Goal: Browse casually: Explore the website without a specific task or goal

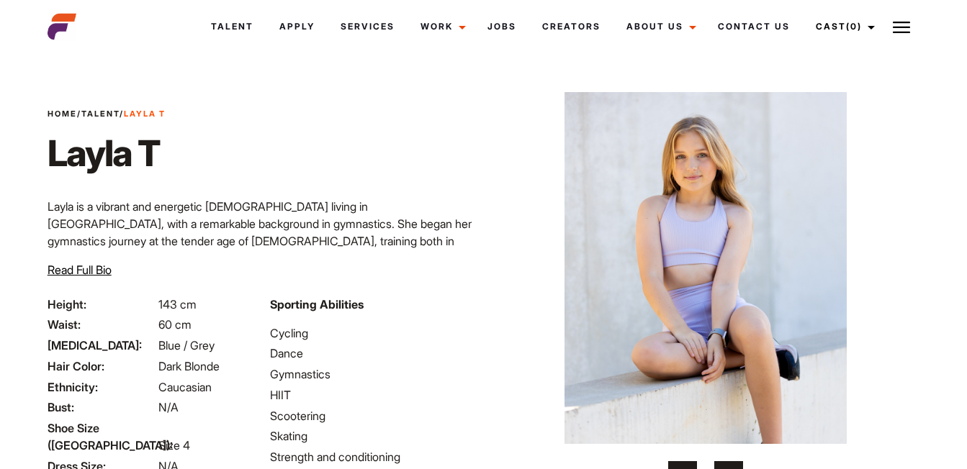
click at [738, 225] on img at bounding box center [705, 268] width 376 height 352
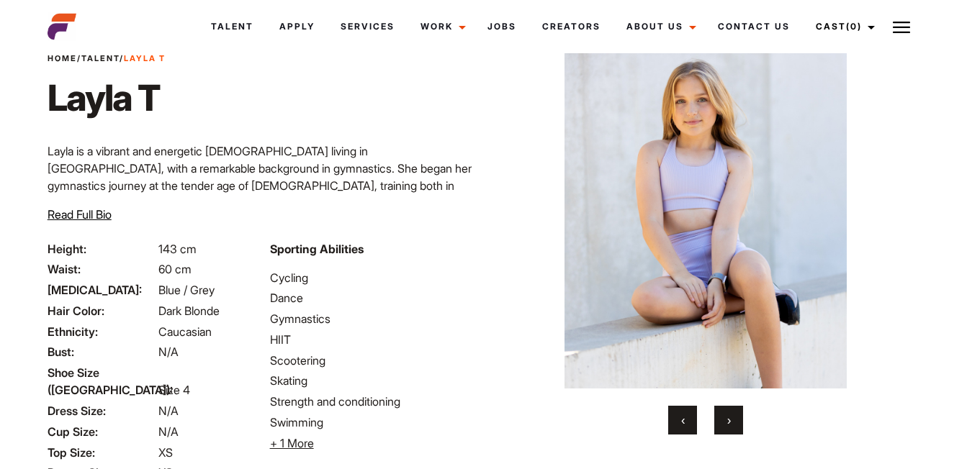
scroll to position [54, 0]
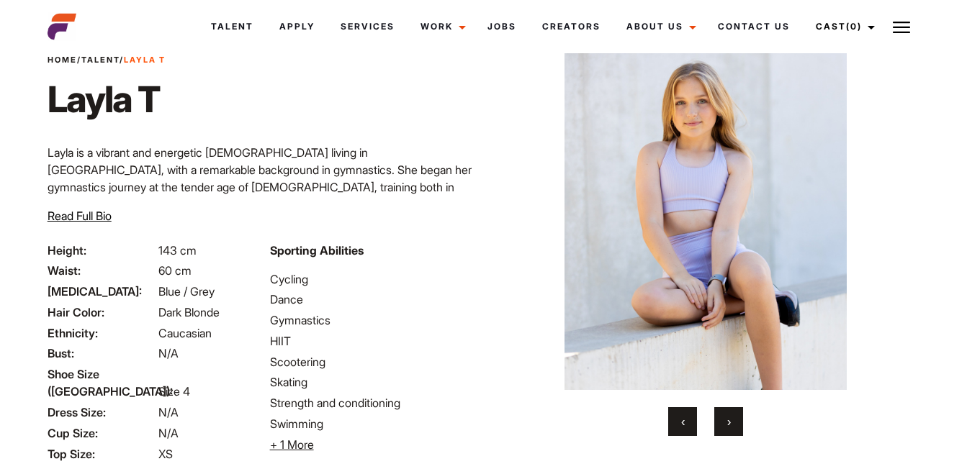
click at [731, 427] on button "›" at bounding box center [728, 421] width 29 height 29
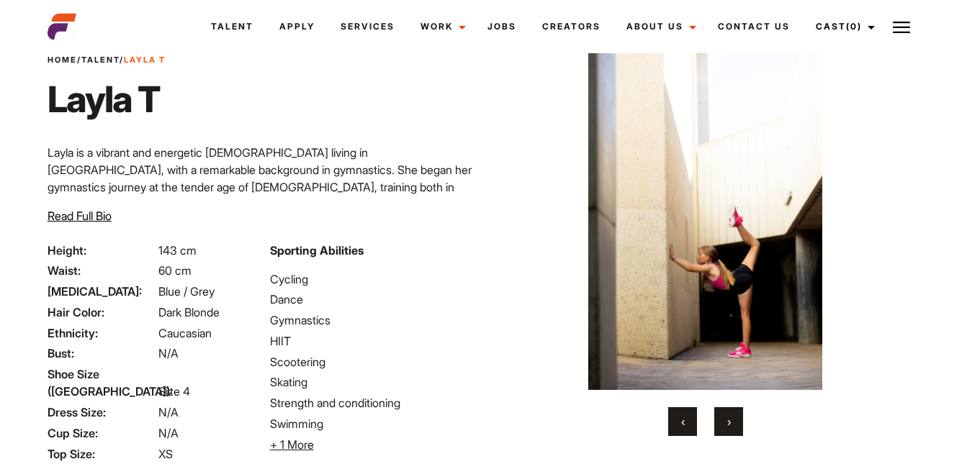
click at [731, 427] on button "›" at bounding box center [728, 421] width 29 height 29
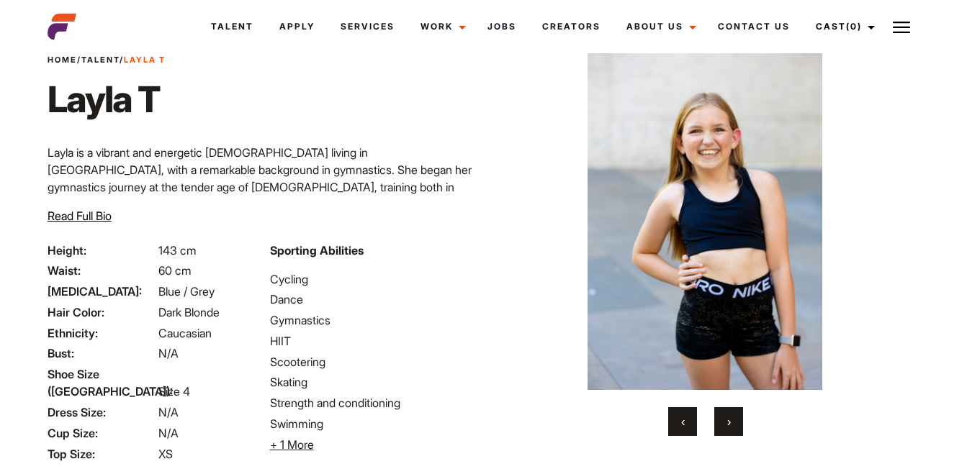
click at [731, 427] on button "›" at bounding box center [728, 421] width 29 height 29
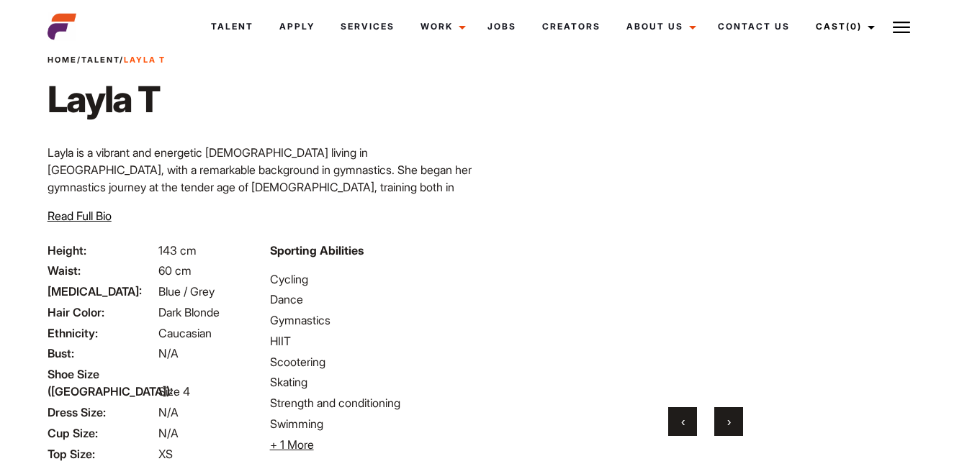
click at [731, 427] on button "›" at bounding box center [728, 421] width 29 height 29
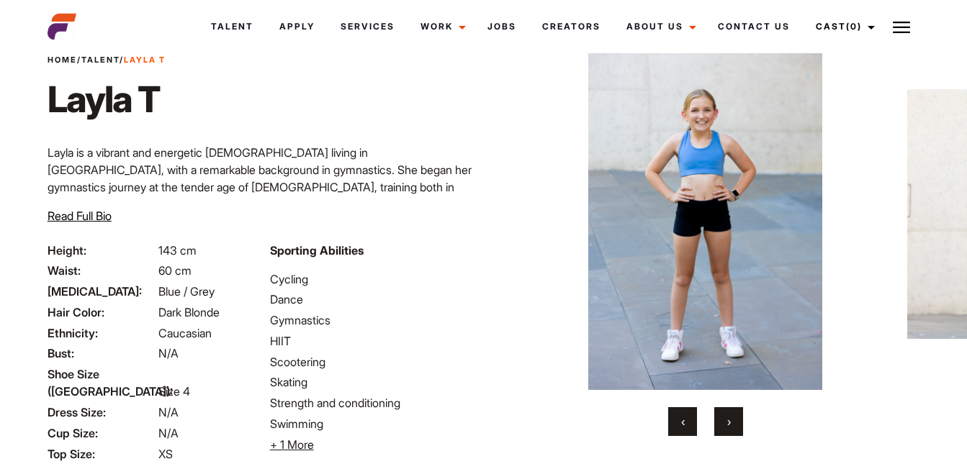
click at [731, 427] on button "›" at bounding box center [728, 421] width 29 height 29
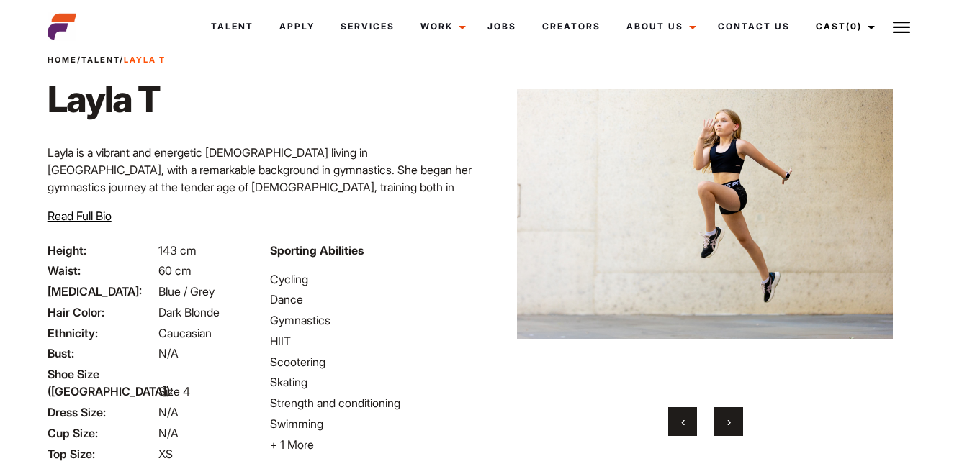
click at [731, 427] on button "›" at bounding box center [728, 421] width 29 height 29
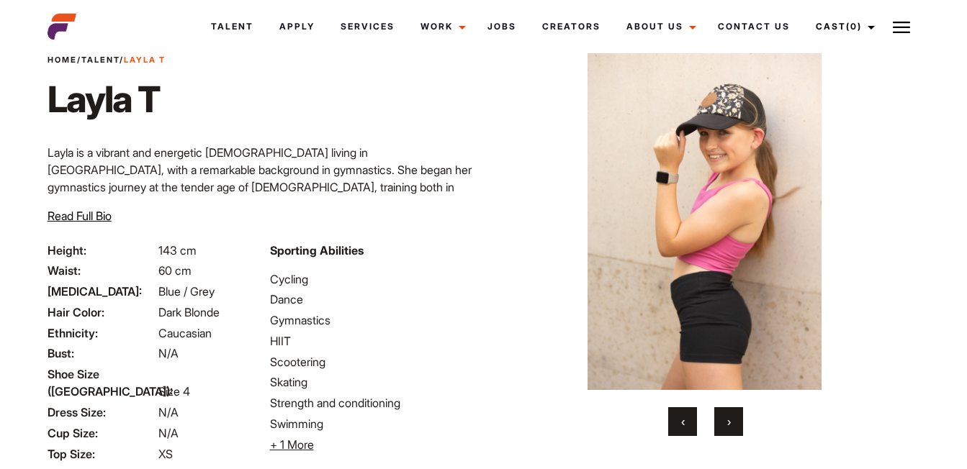
click at [731, 427] on button "›" at bounding box center [728, 421] width 29 height 29
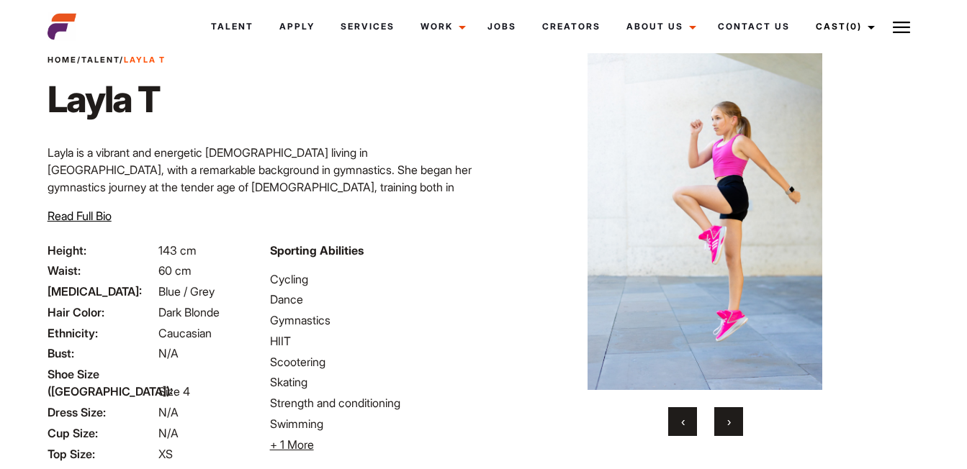
click at [731, 427] on button "›" at bounding box center [728, 421] width 29 height 29
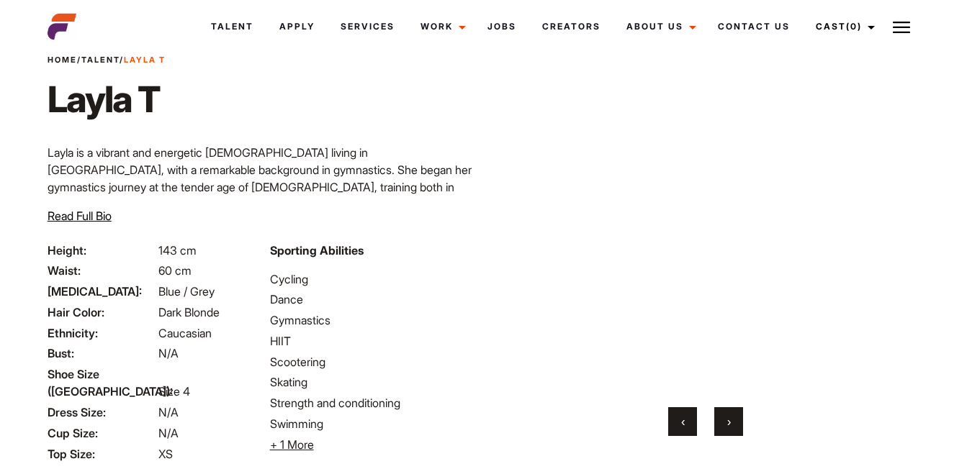
click at [731, 427] on button "›" at bounding box center [728, 421] width 29 height 29
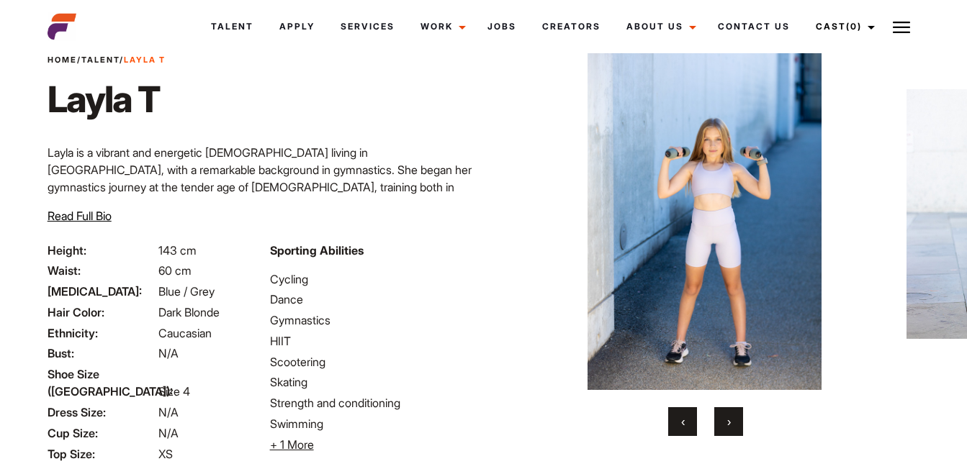
click at [684, 424] on span "‹" at bounding box center [683, 422] width 4 height 14
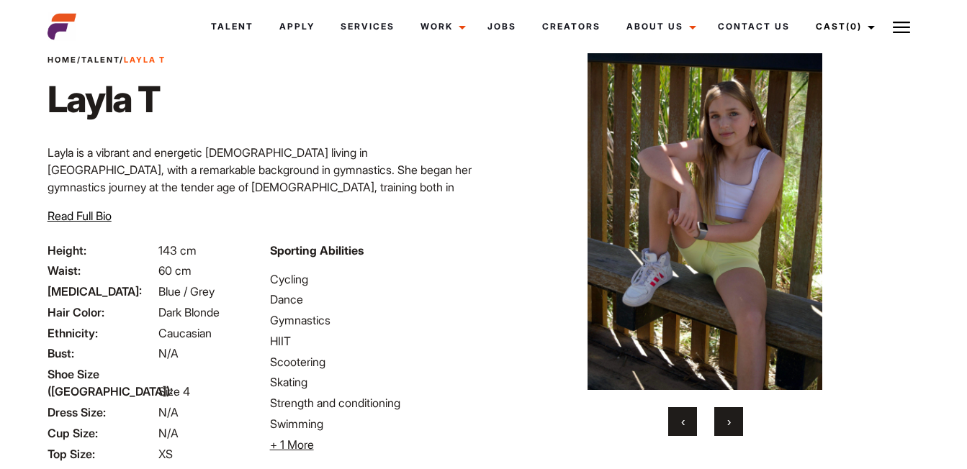
click at [707, 279] on img at bounding box center [705, 214] width 376 height 352
click at [727, 425] on span "›" at bounding box center [729, 422] width 4 height 14
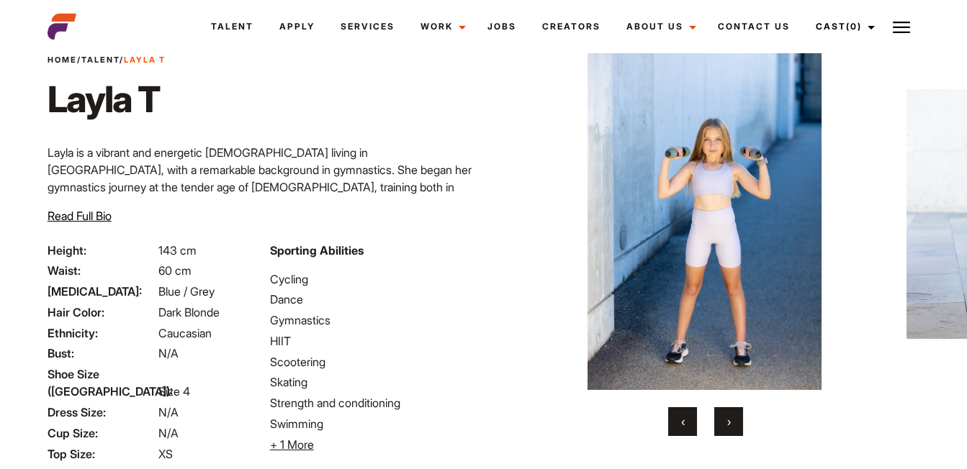
click at [727, 425] on span "›" at bounding box center [729, 422] width 4 height 14
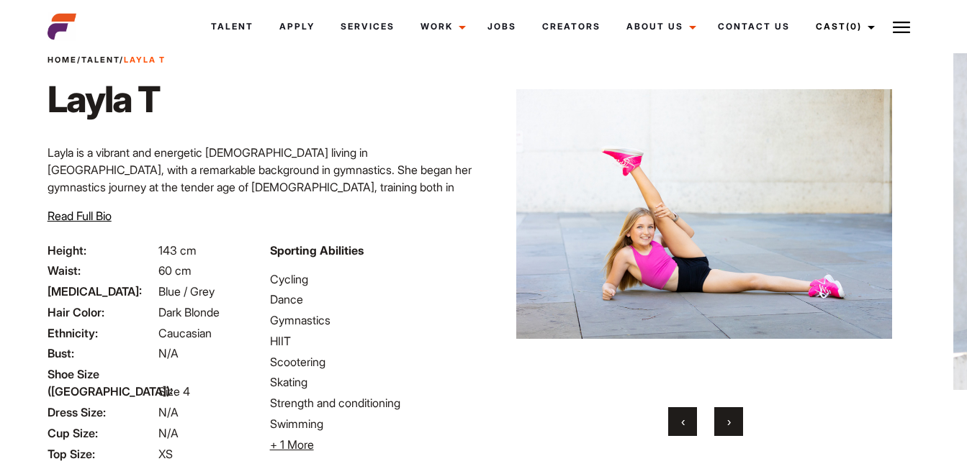
click at [727, 425] on span "›" at bounding box center [729, 422] width 4 height 14
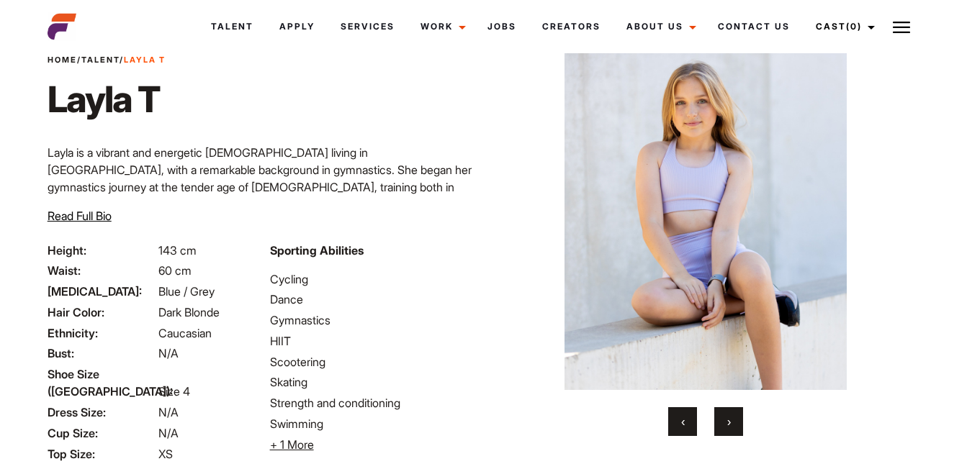
click at [727, 425] on span "›" at bounding box center [729, 422] width 4 height 14
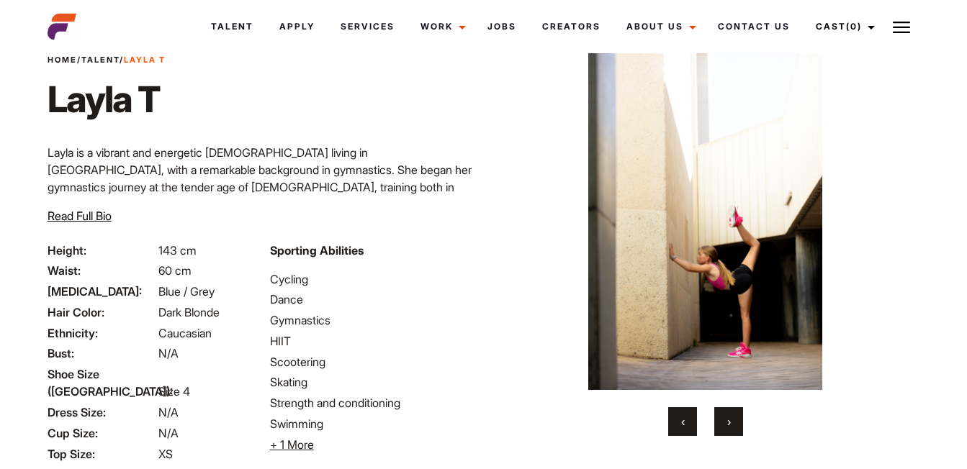
click at [727, 425] on span "›" at bounding box center [729, 422] width 4 height 14
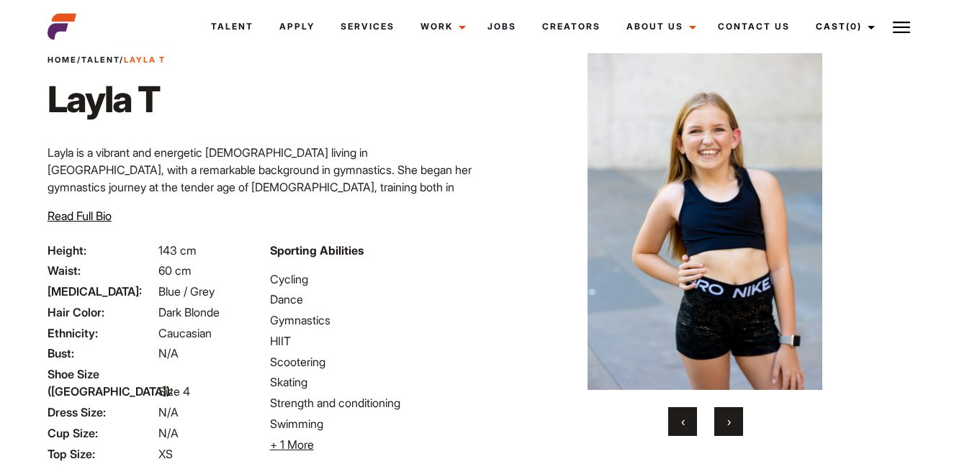
click at [727, 425] on span "›" at bounding box center [729, 422] width 4 height 14
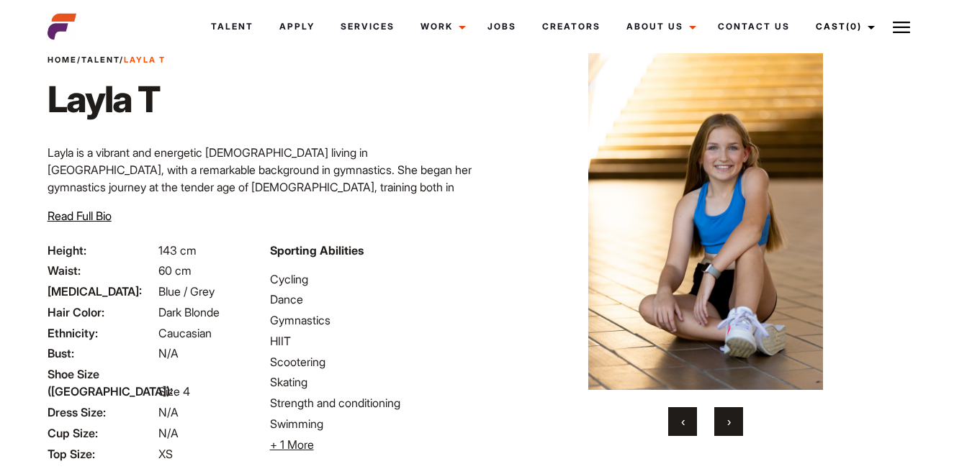
click at [727, 425] on span "›" at bounding box center [729, 422] width 4 height 14
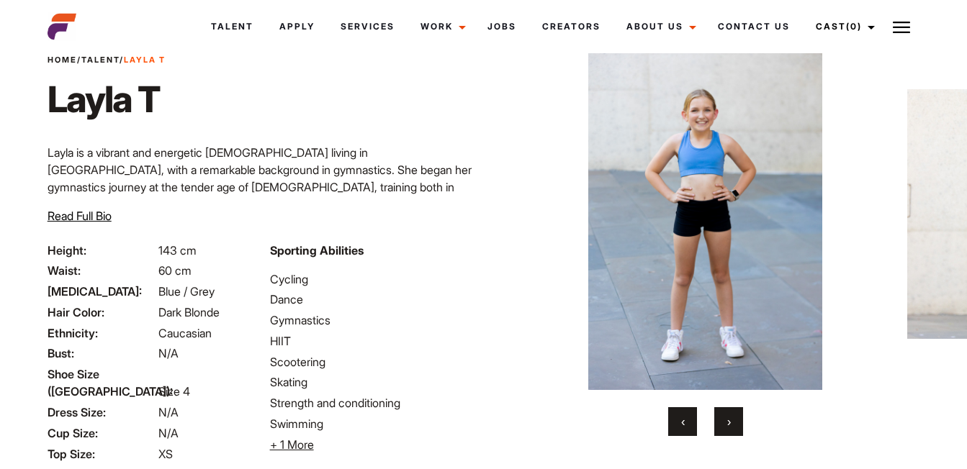
click at [727, 425] on span "›" at bounding box center [729, 422] width 4 height 14
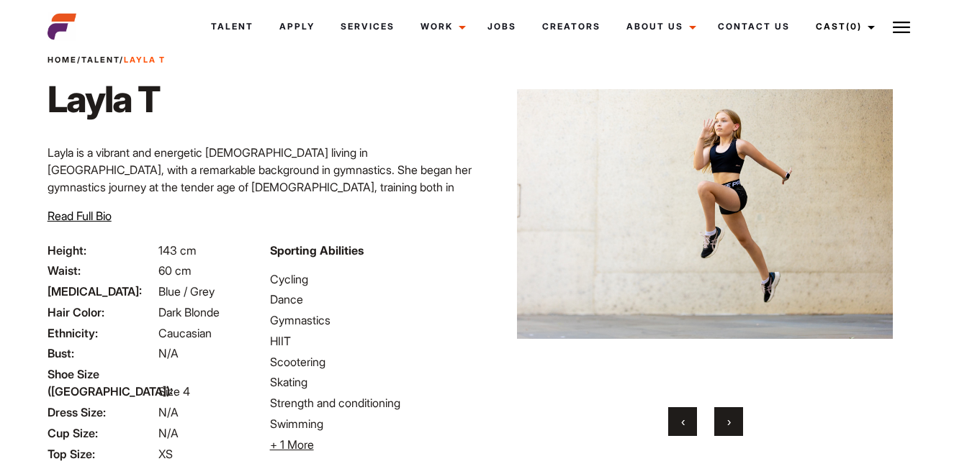
click at [727, 425] on span "›" at bounding box center [729, 422] width 4 height 14
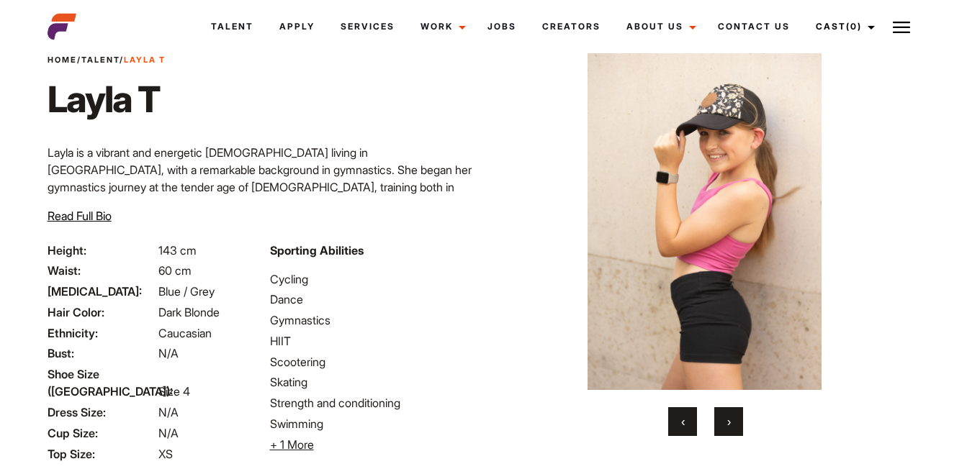
click at [727, 425] on span "›" at bounding box center [729, 422] width 4 height 14
